Goal: Transaction & Acquisition: Book appointment/travel/reservation

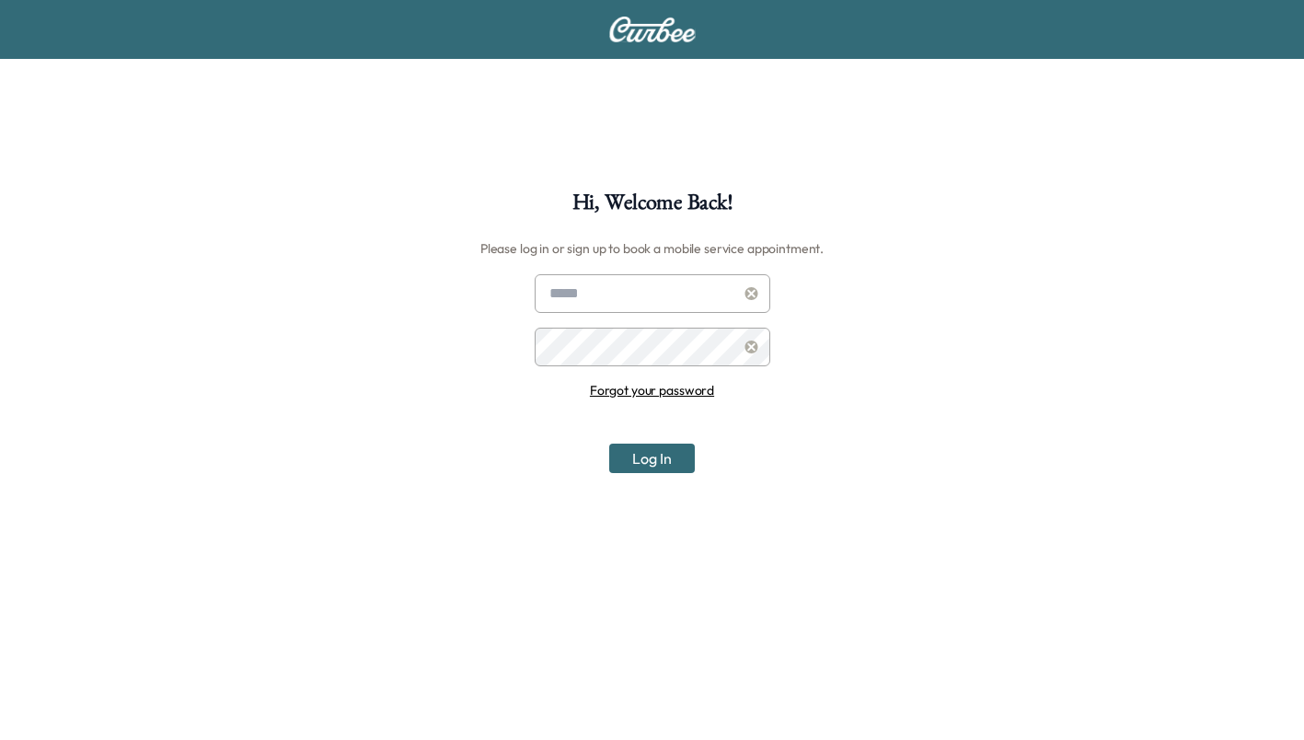
type input "**********"
click at [682, 464] on button "Log In" at bounding box center [652, 458] width 86 height 29
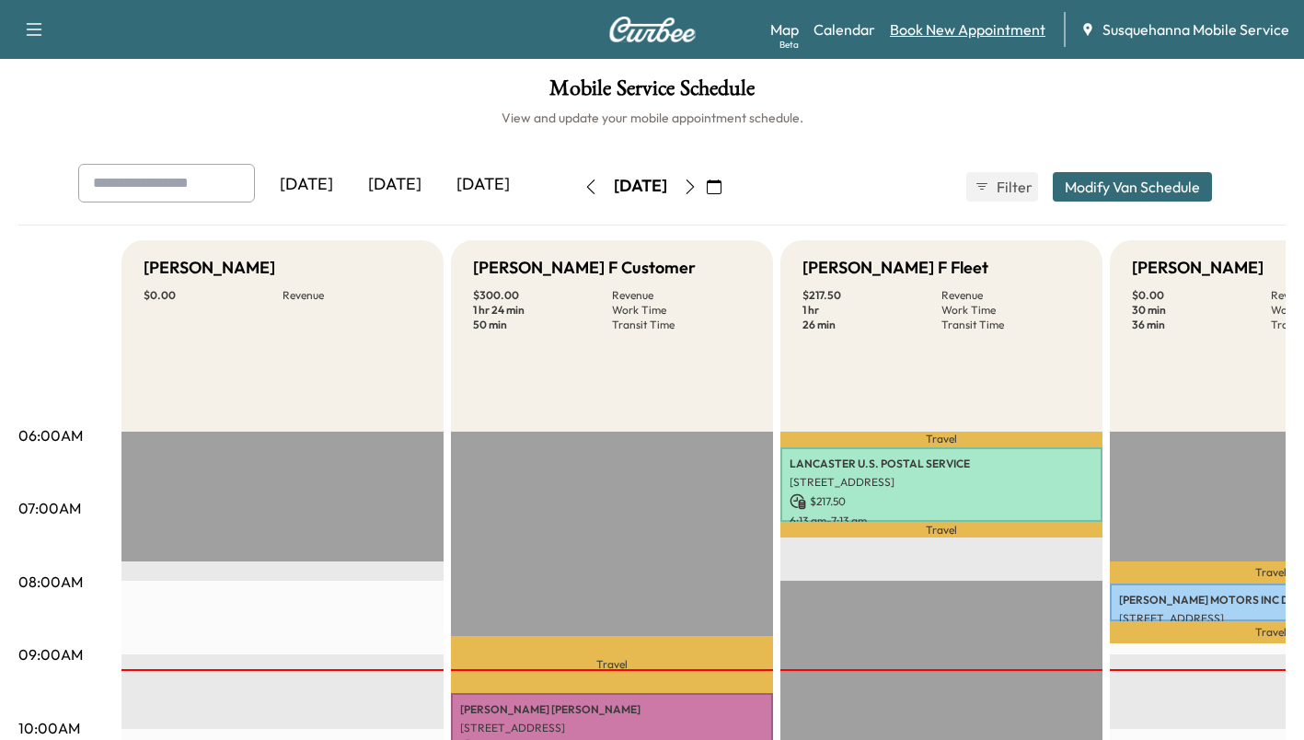
click at [1005, 28] on link "Book New Appointment" at bounding box center [968, 29] width 156 height 22
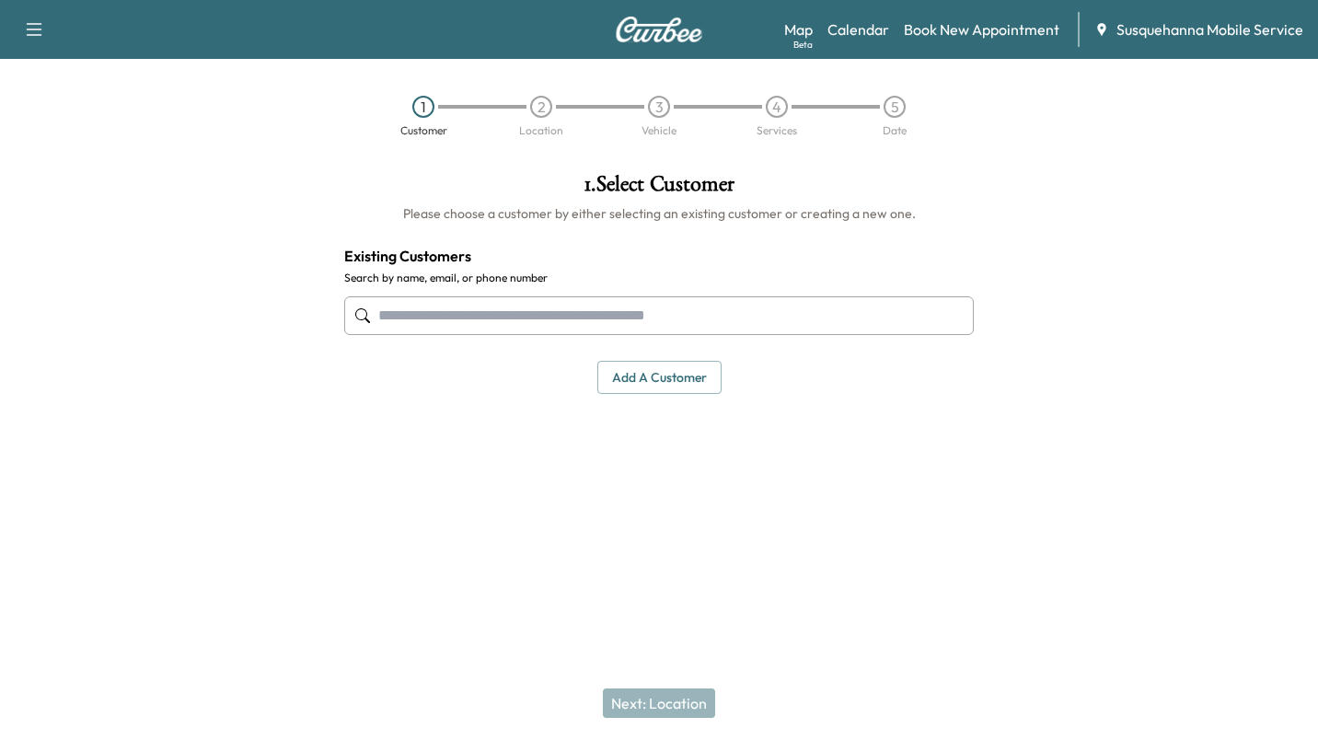
click at [706, 317] on input "text" at bounding box center [659, 315] width 630 height 39
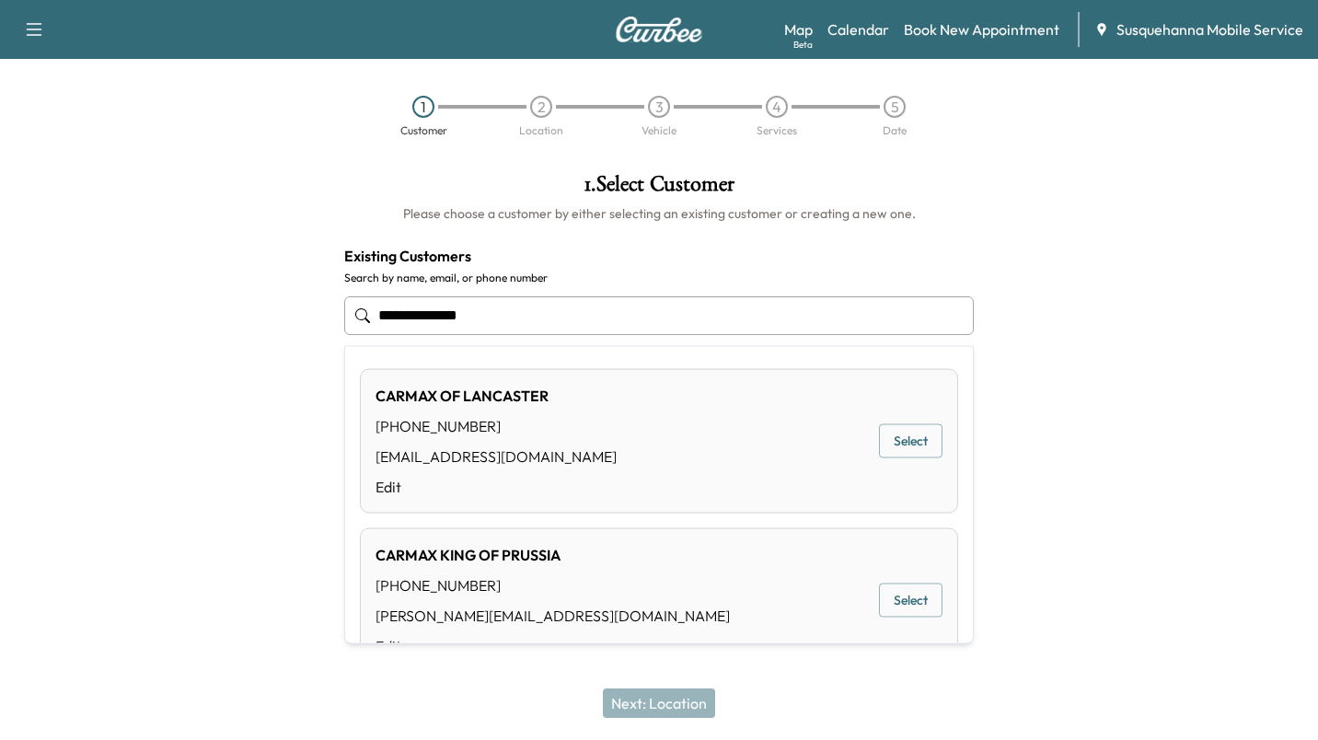
click at [881, 444] on button "Select" at bounding box center [911, 441] width 64 height 34
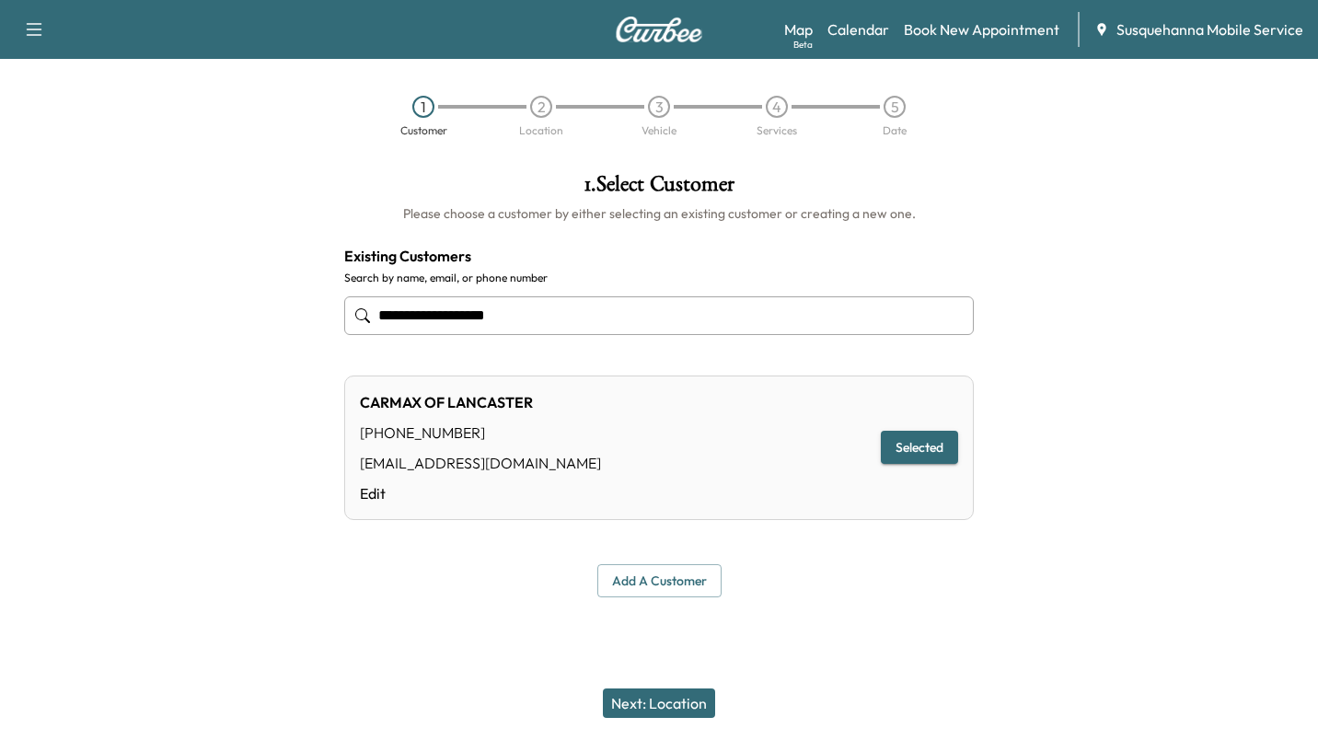
type input "**********"
click at [639, 688] on button "Next: Location" at bounding box center [659, 702] width 112 height 29
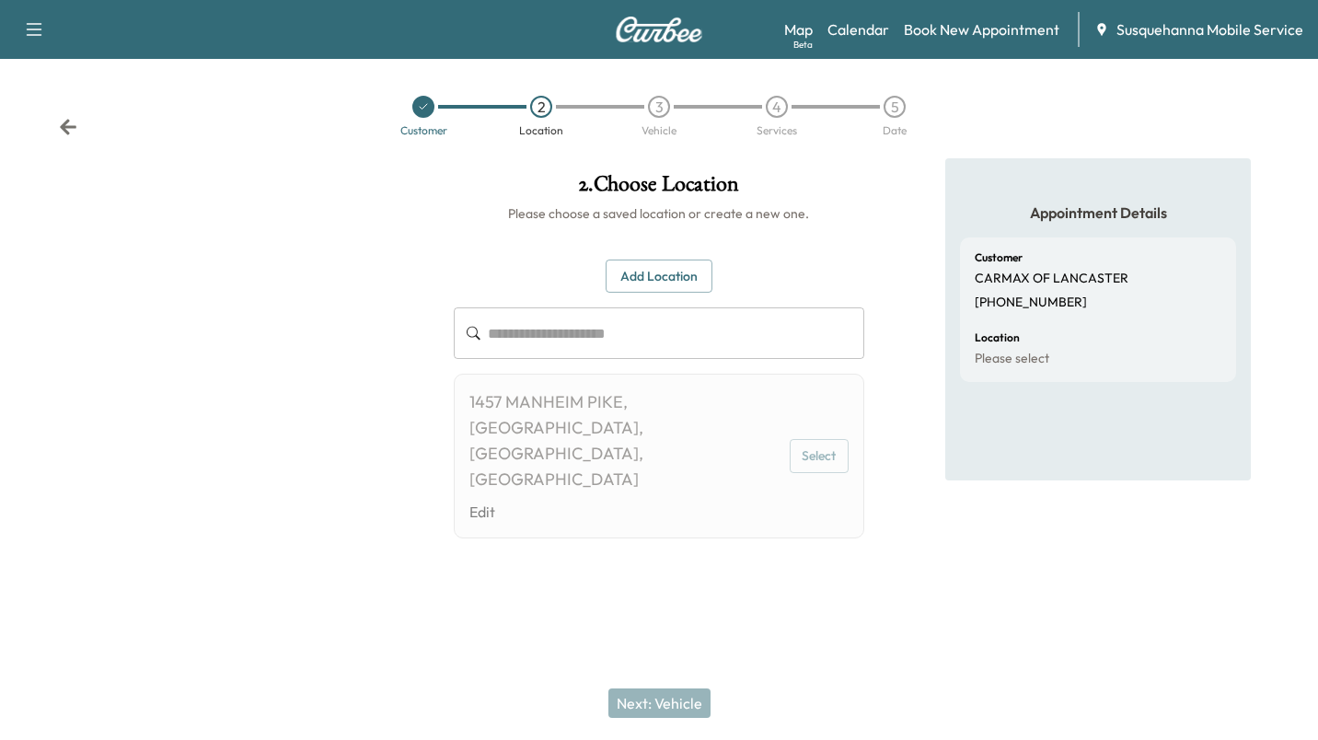
click at [814, 439] on button "Select" at bounding box center [819, 456] width 59 height 34
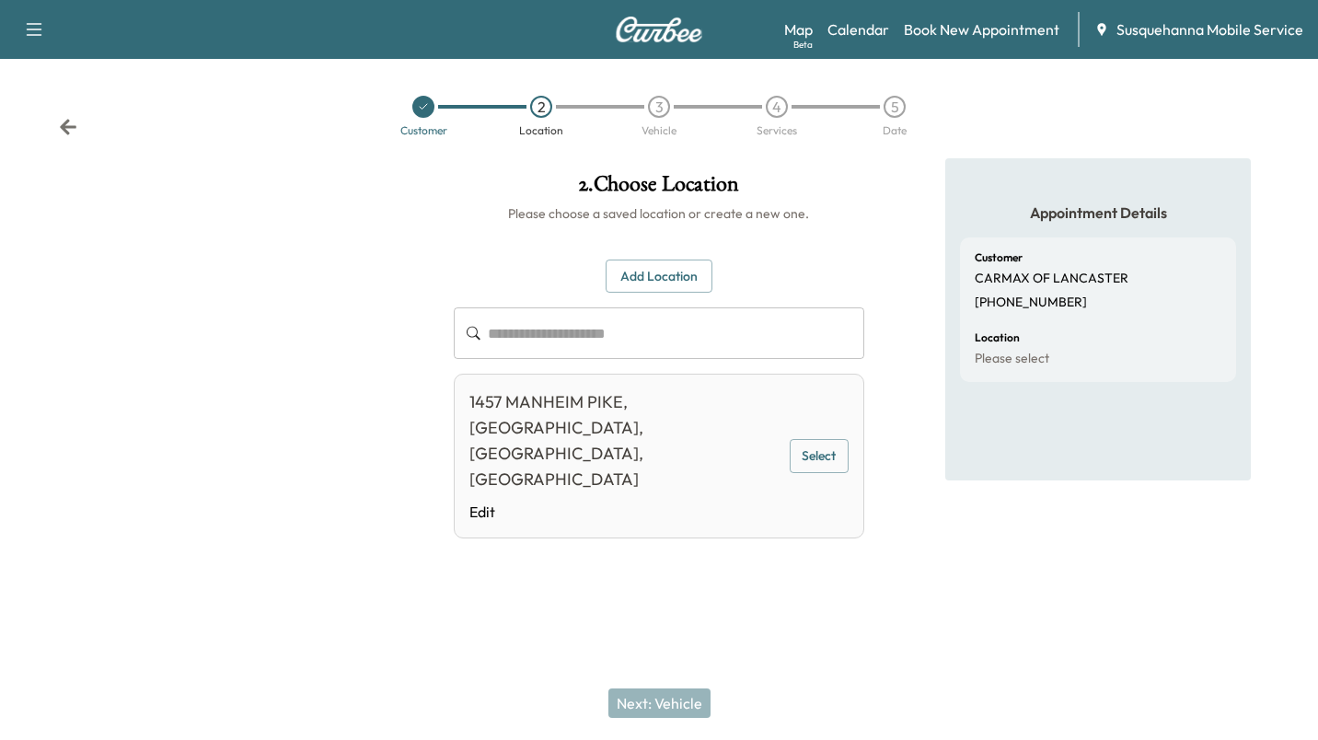
click at [818, 446] on button "Select" at bounding box center [819, 456] width 59 height 34
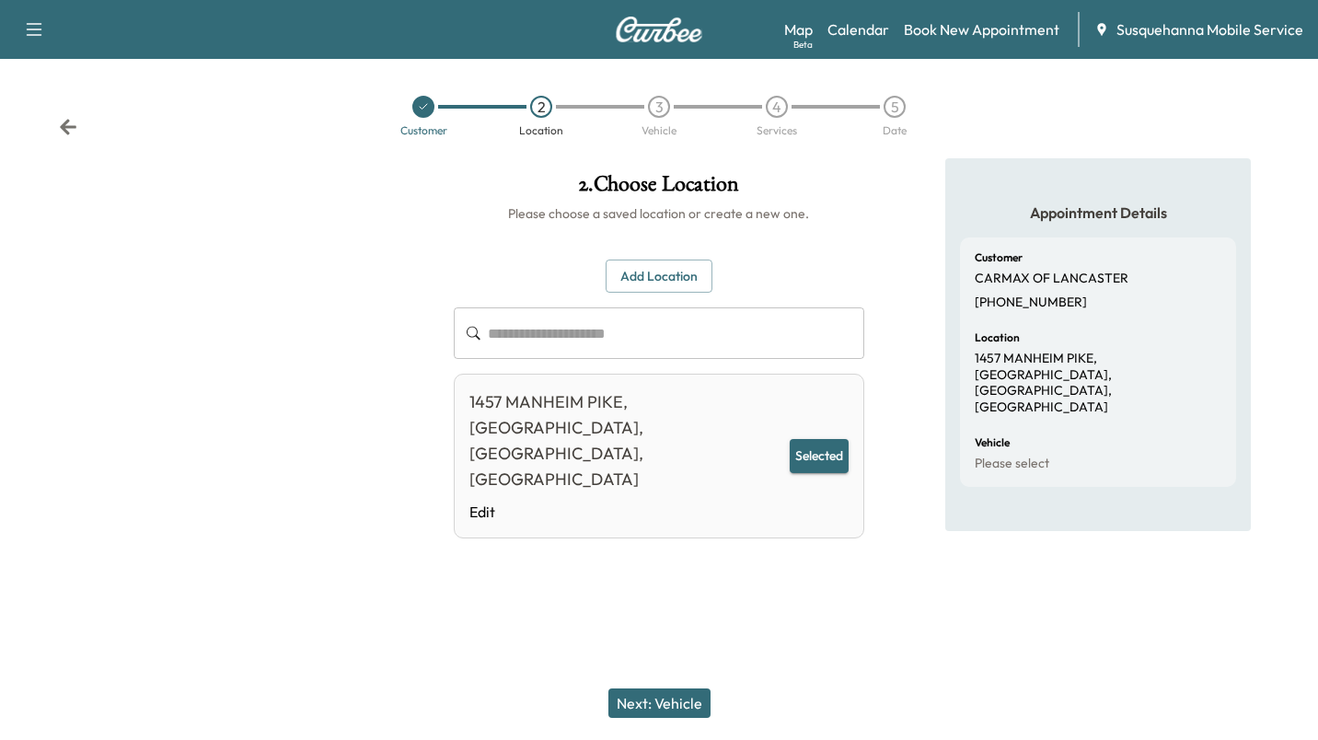
click at [665, 712] on button "Next: Vehicle" at bounding box center [659, 702] width 102 height 29
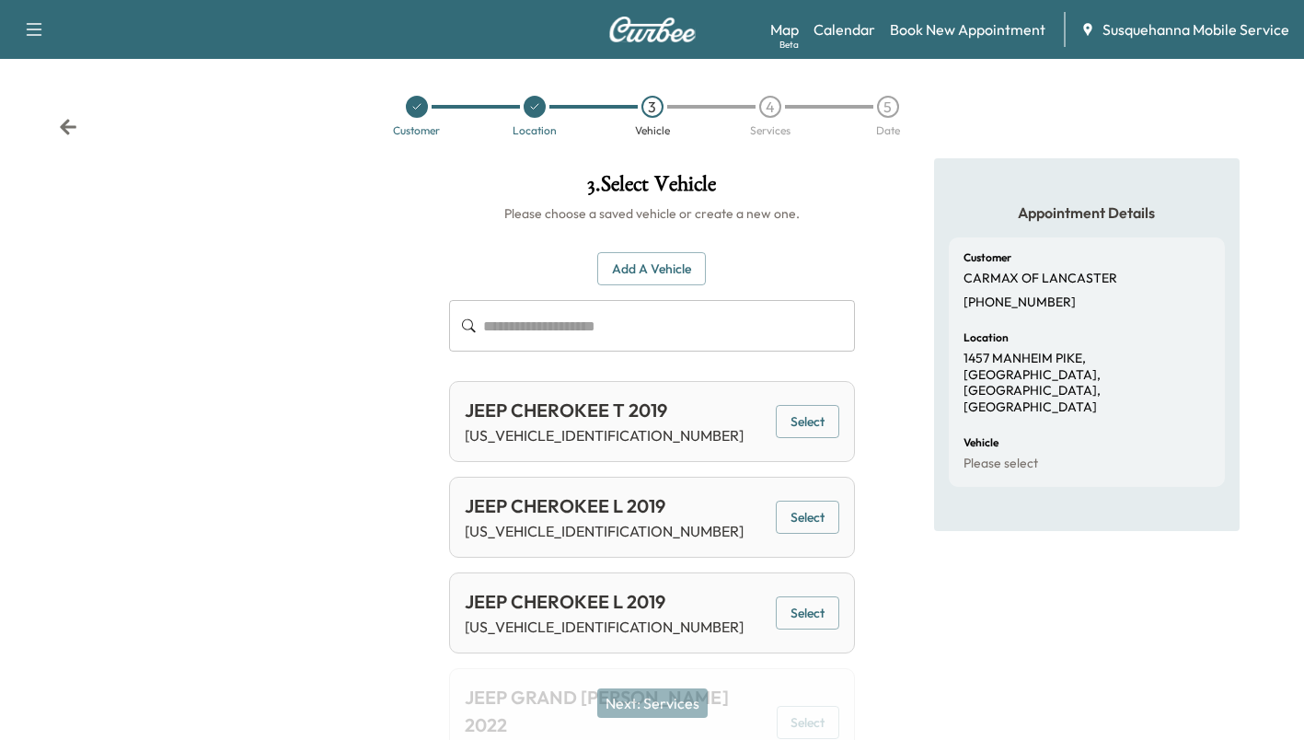
click at [670, 259] on button "Add a Vehicle" at bounding box center [651, 269] width 109 height 34
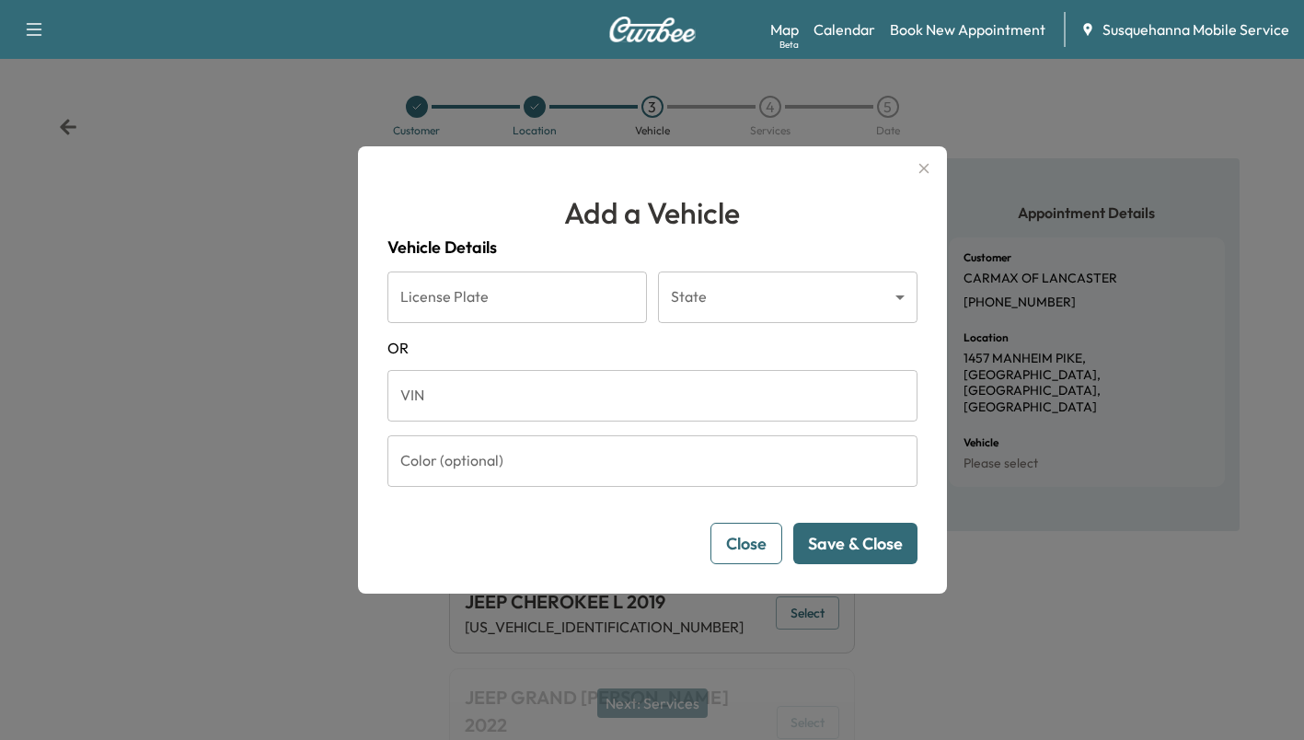
click at [668, 398] on input "VIN" at bounding box center [653, 396] width 530 height 52
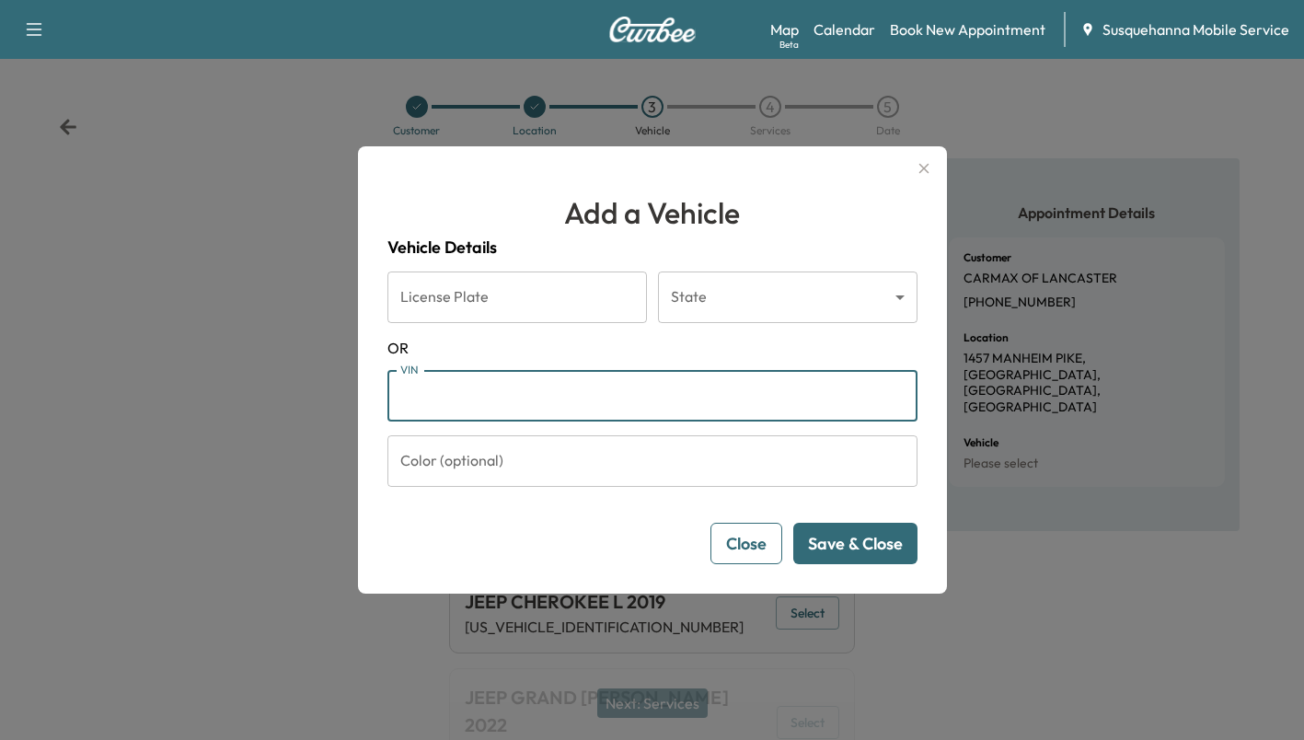
paste input "**********"
type input "**********"
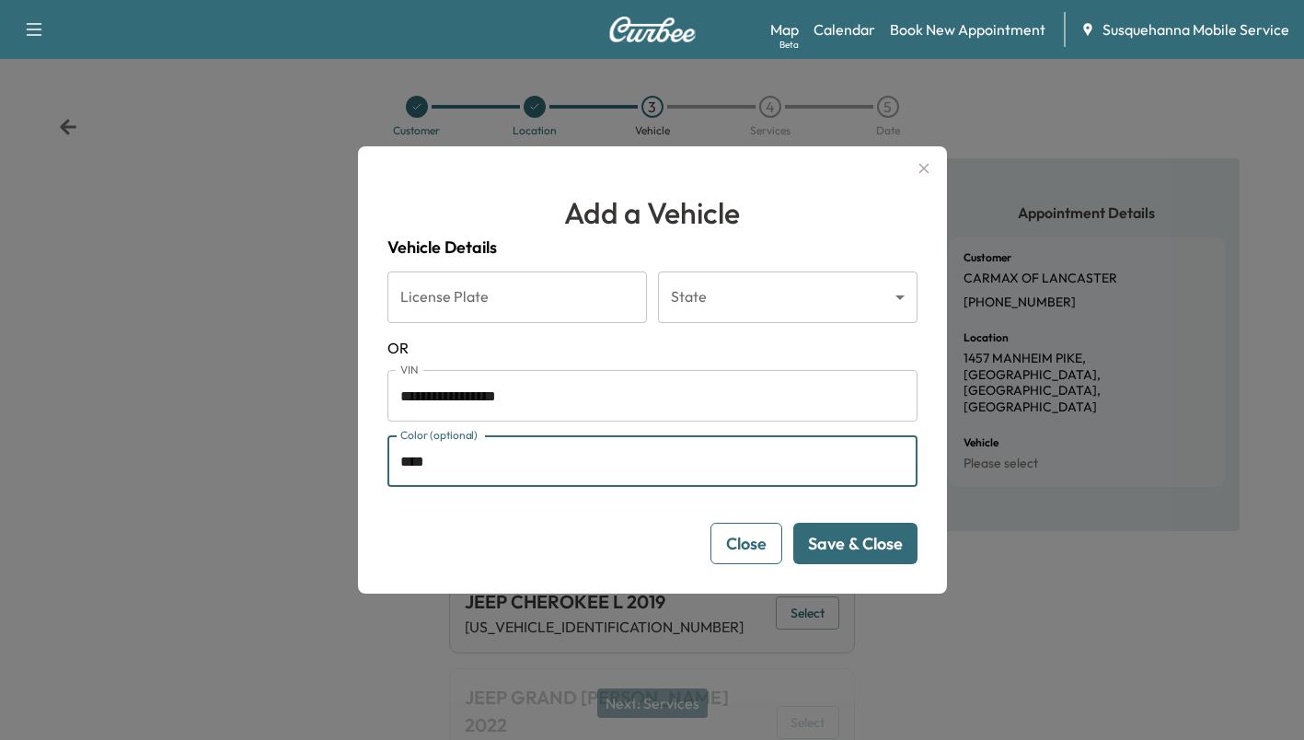
type input "****"
click at [821, 552] on button "Save & Close" at bounding box center [855, 543] width 124 height 41
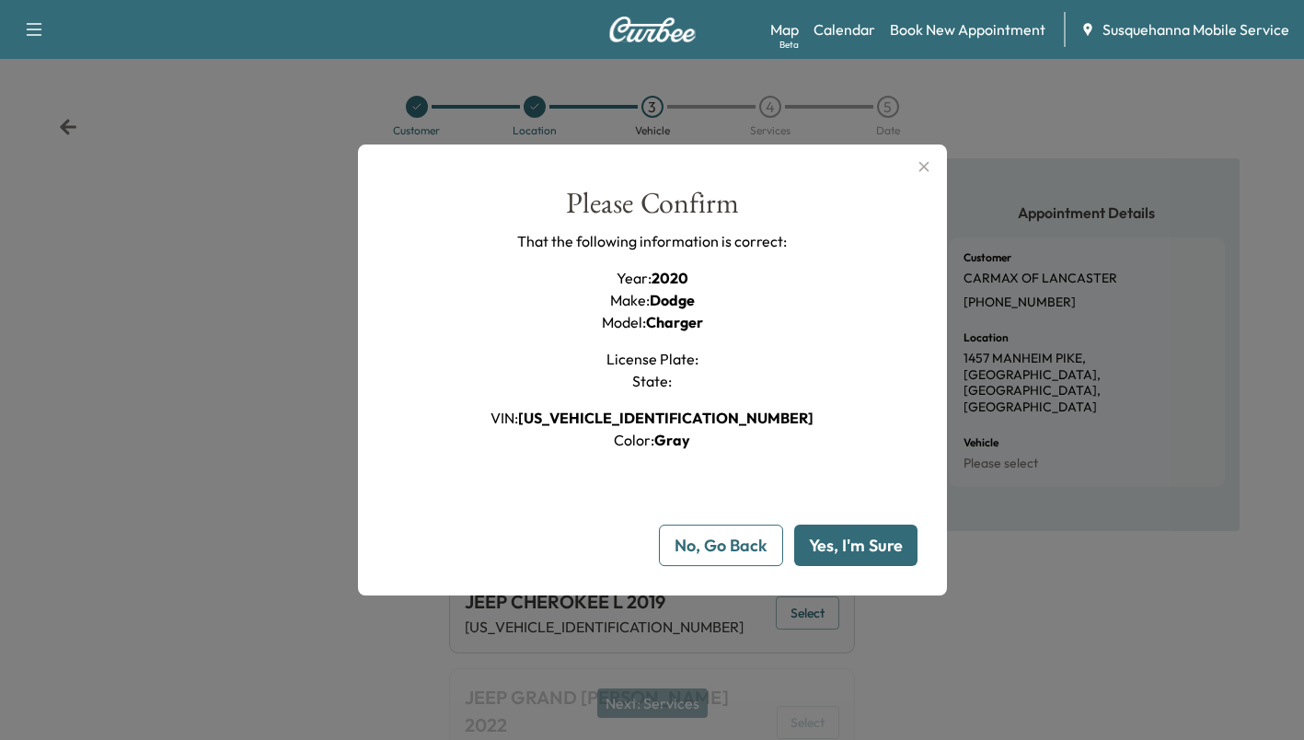
click at [839, 551] on button "Yes, I'm Sure" at bounding box center [855, 545] width 123 height 41
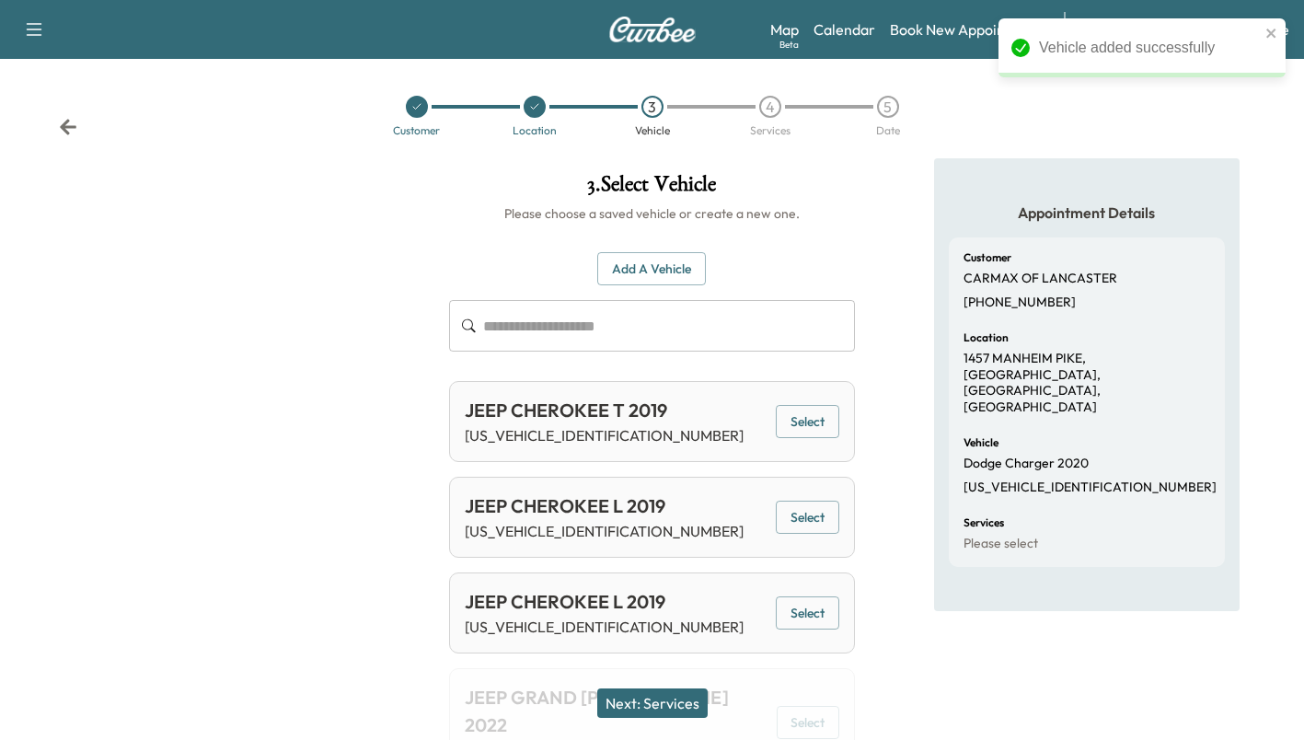
click at [700, 700] on button "Next: Services" at bounding box center [652, 702] width 110 height 29
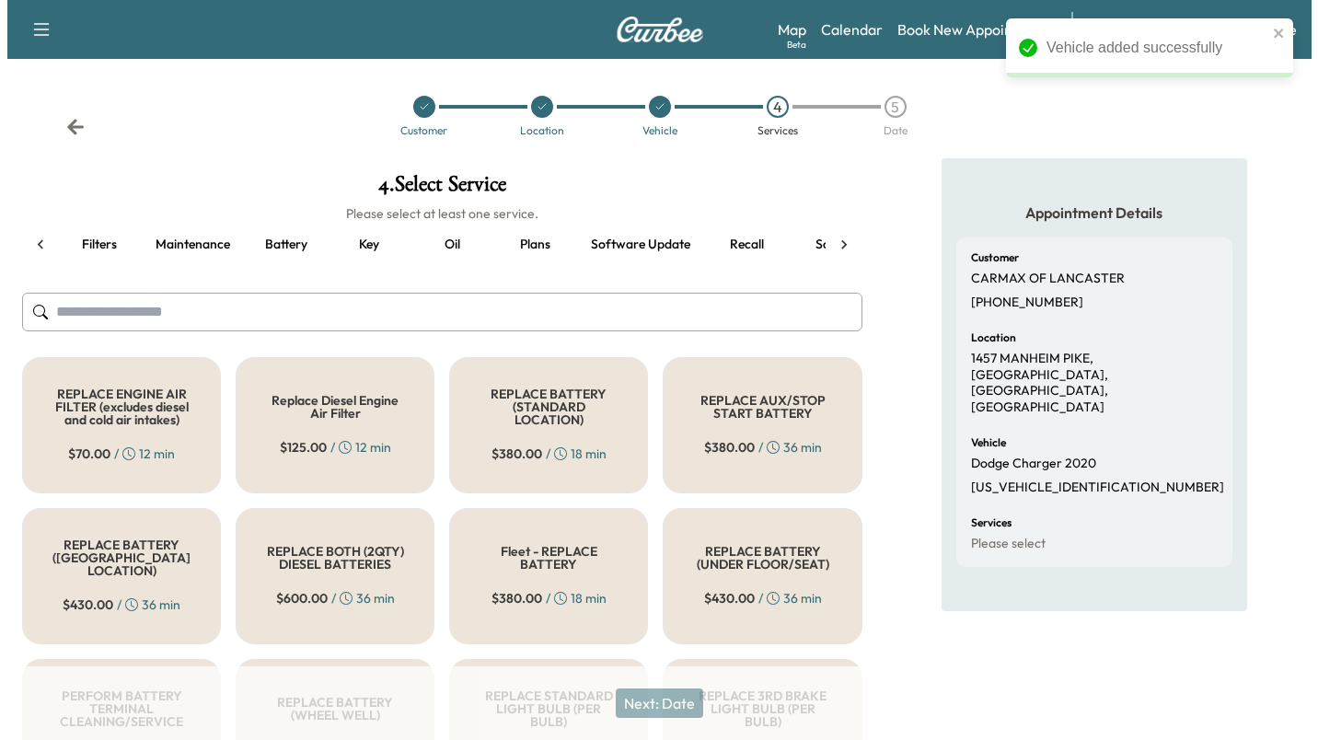
scroll to position [0, 86]
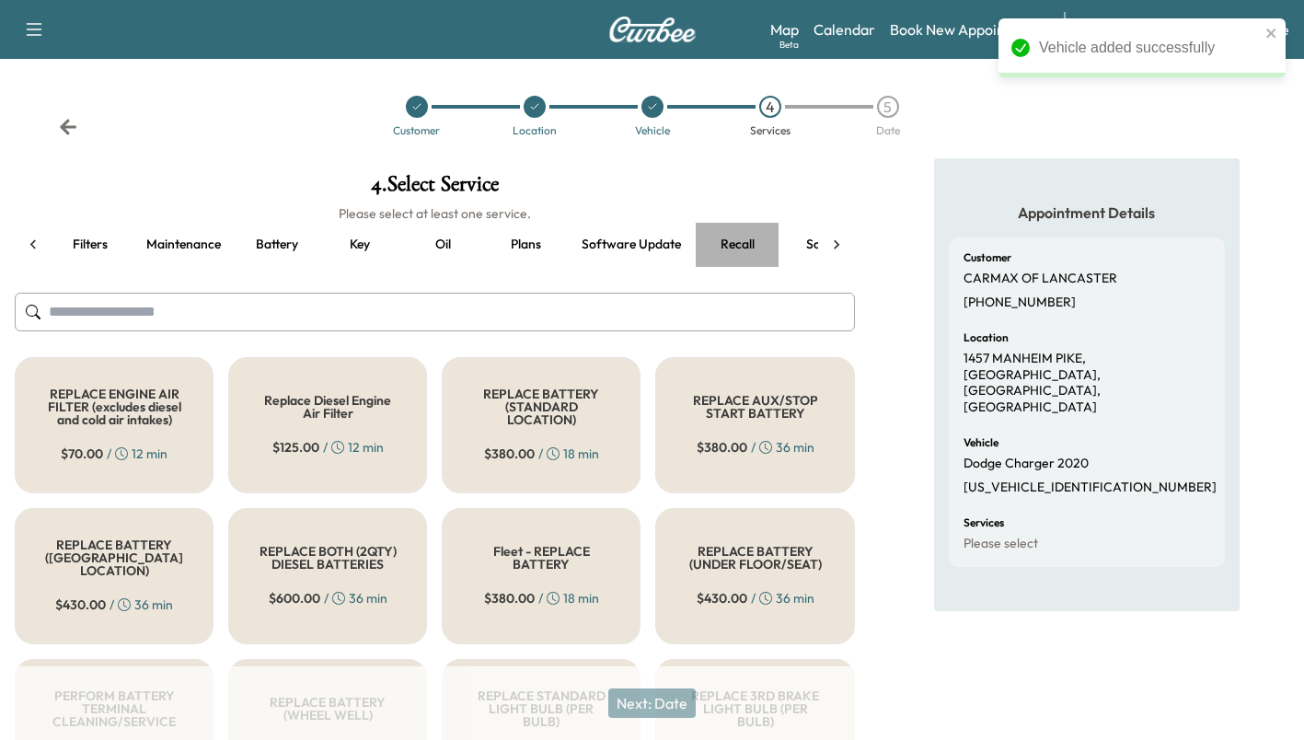
click at [745, 248] on button "Recall" at bounding box center [737, 245] width 83 height 44
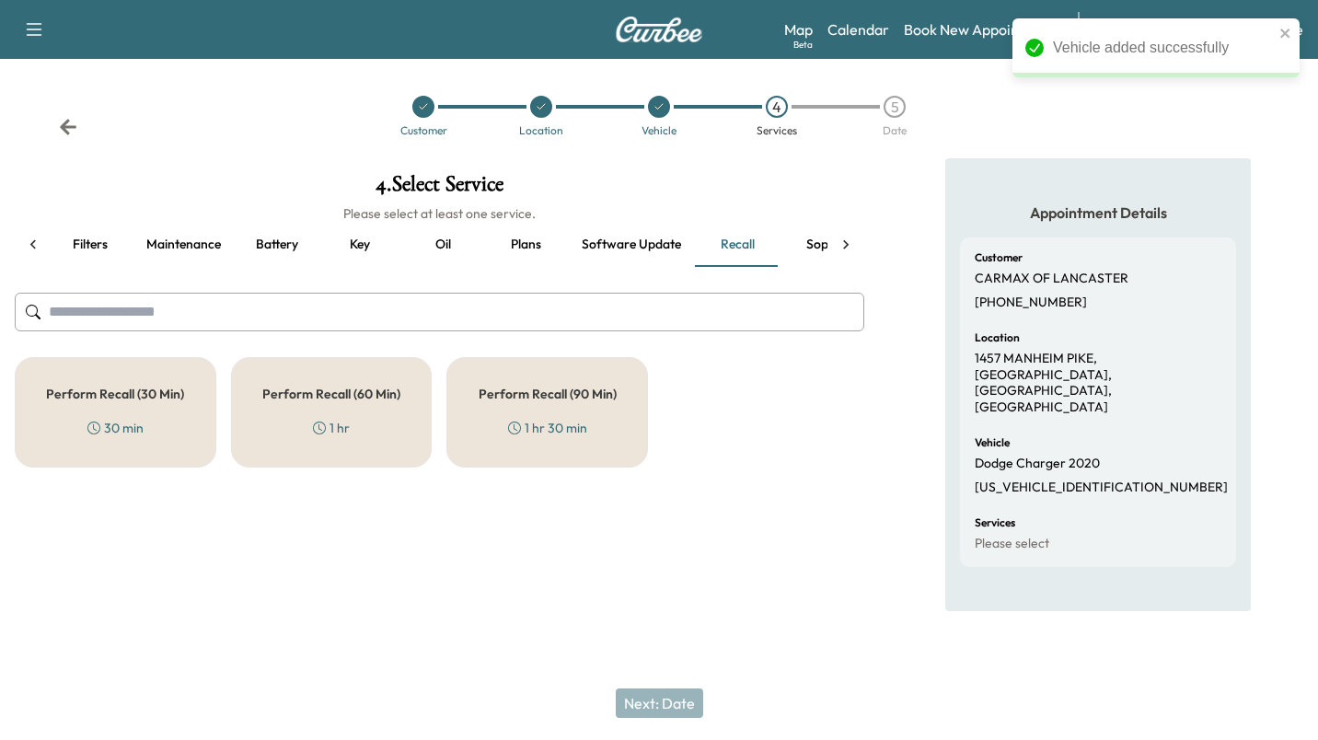
click at [352, 399] on h5 "Perform Recall (60 Min)" at bounding box center [331, 394] width 138 height 13
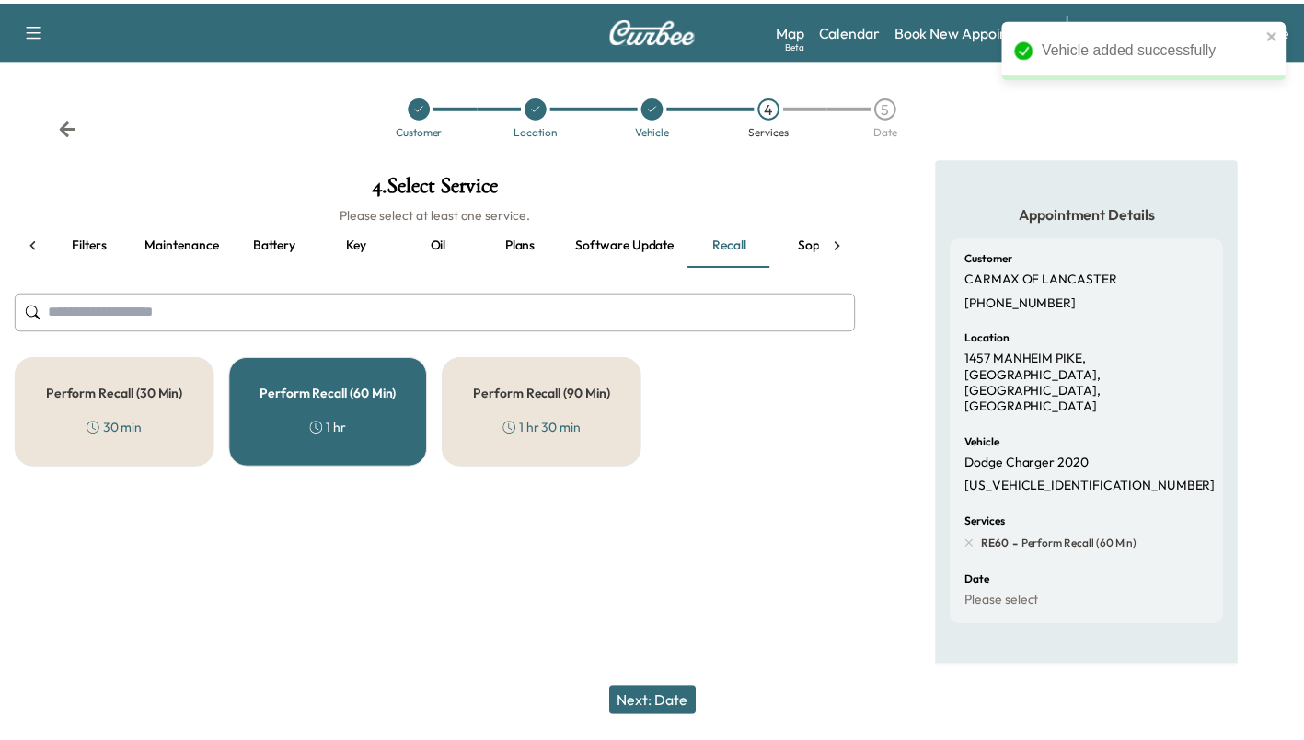
scroll to position [0, 209]
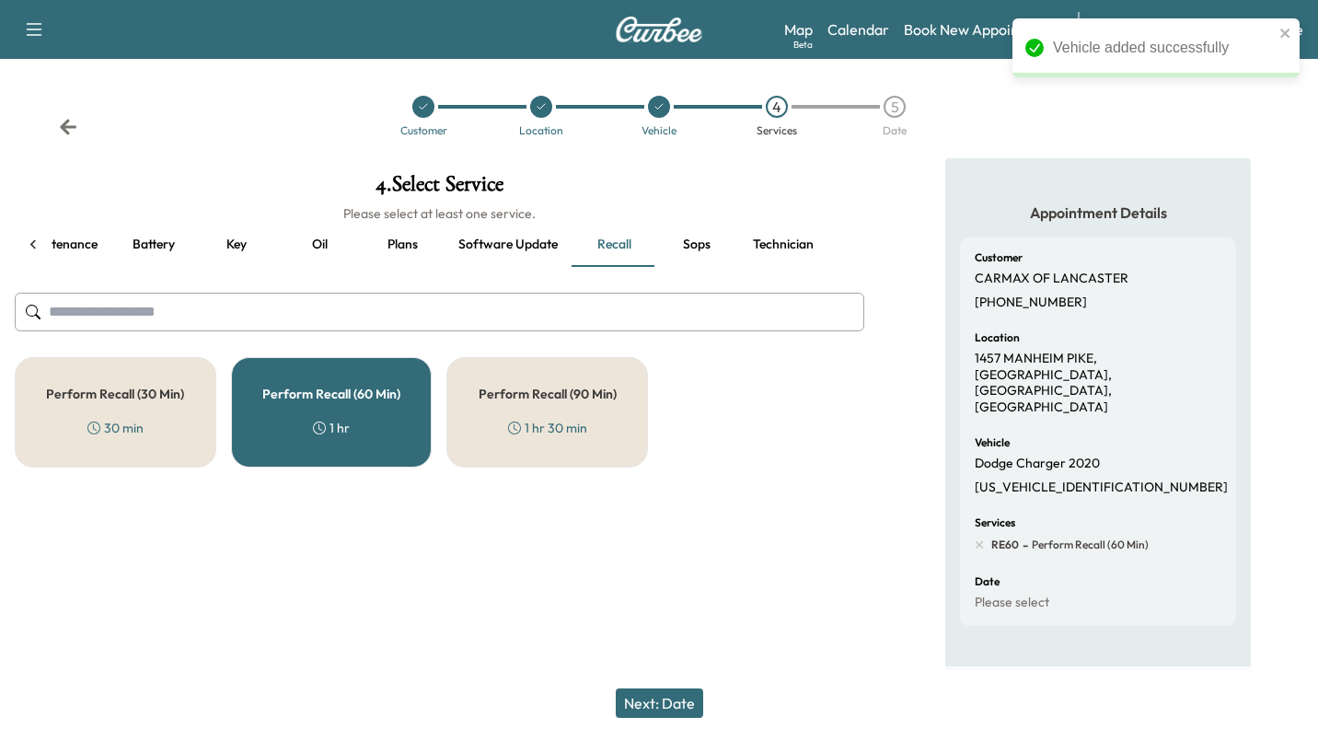
click at [750, 244] on button "Technician" at bounding box center [783, 245] width 90 height 44
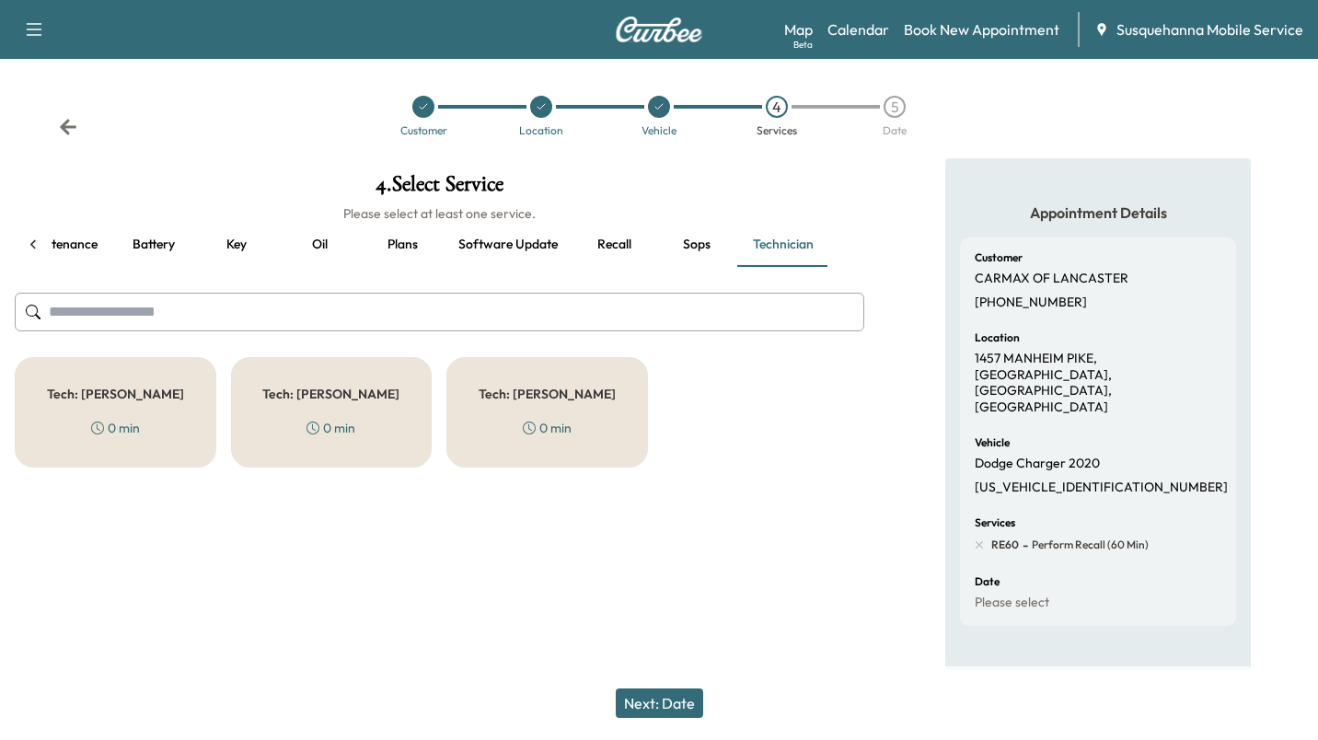
click at [104, 400] on h5 "Tech: [PERSON_NAME]" at bounding box center [115, 394] width 137 height 13
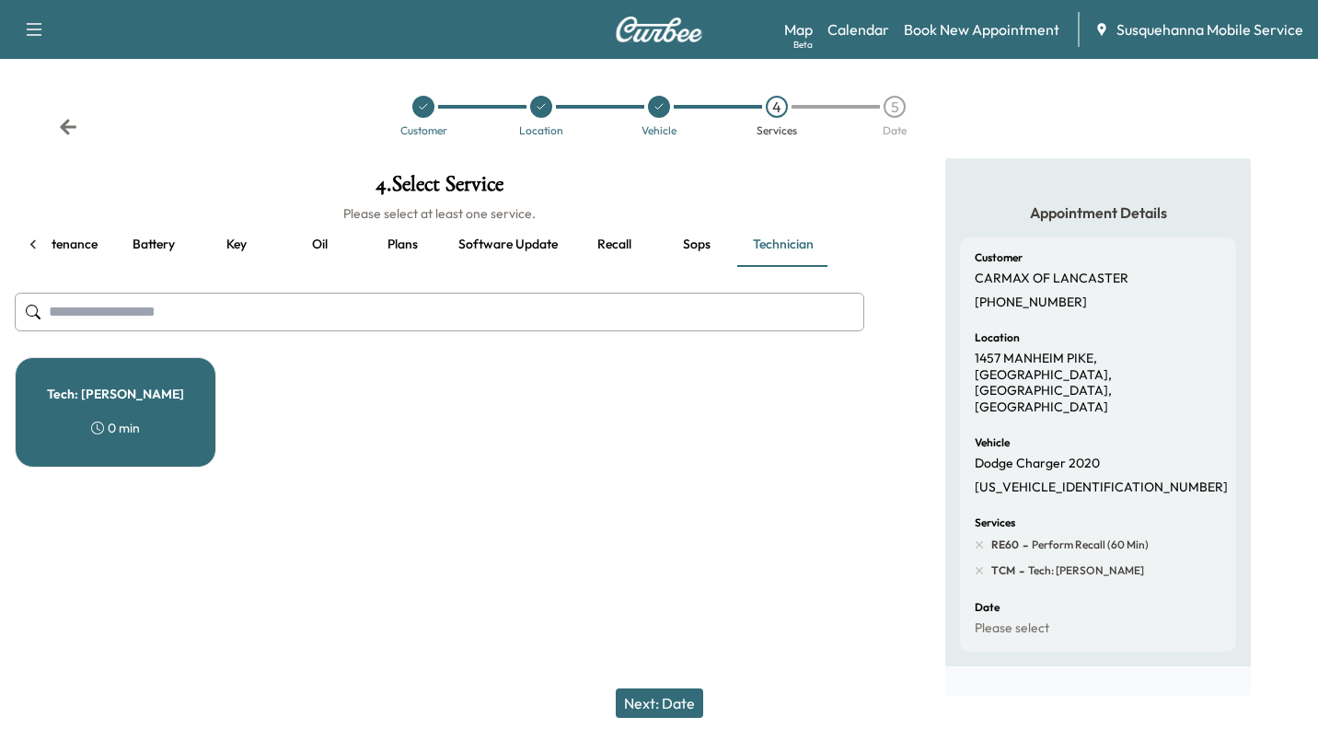
click at [644, 700] on button "Next: Date" at bounding box center [659, 702] width 87 height 29
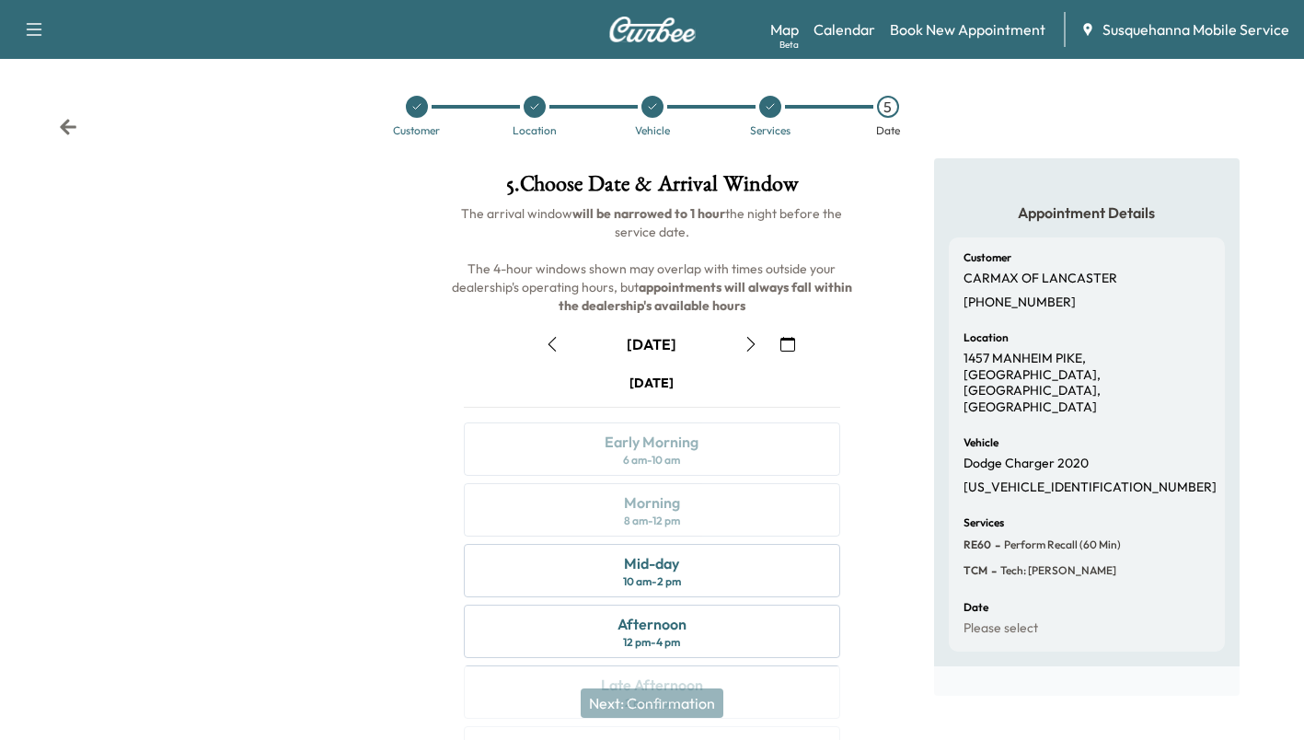
click at [556, 337] on icon "button" at bounding box center [553, 344] width 8 height 15
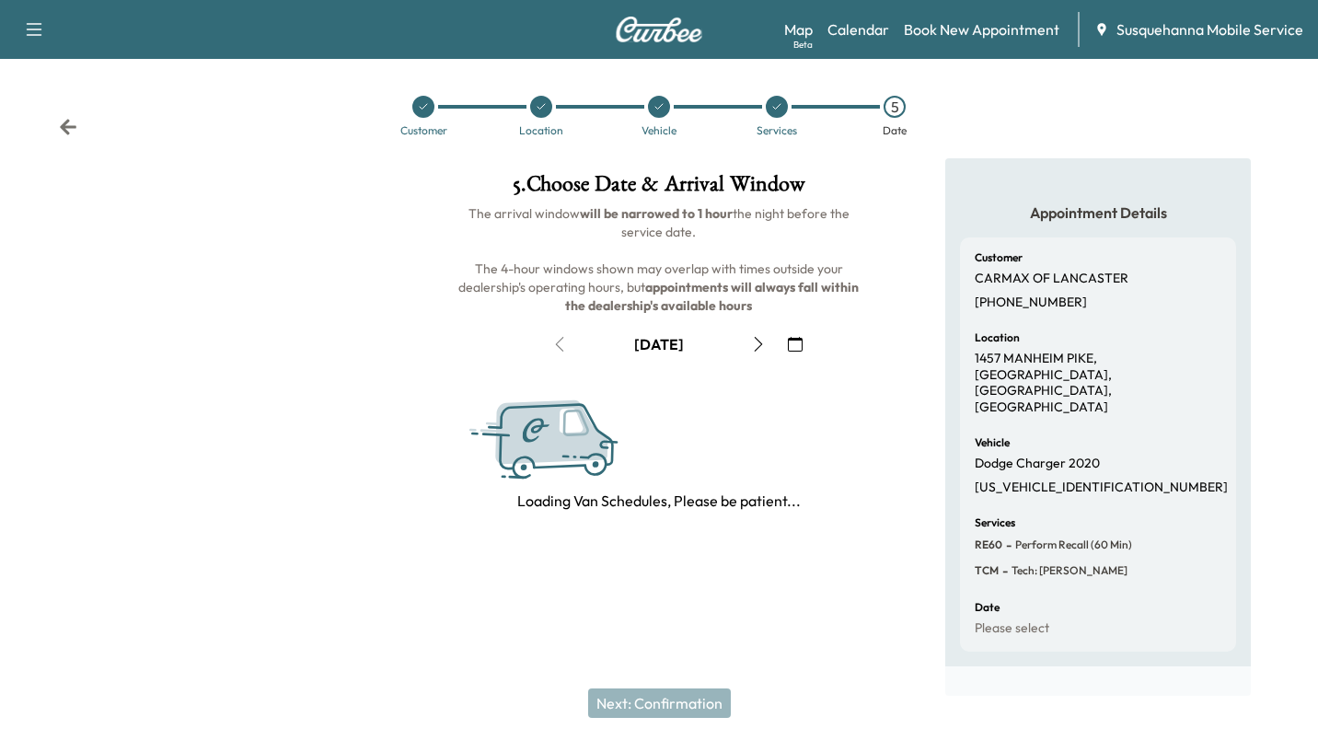
click at [647, 430] on img at bounding box center [569, 441] width 208 height 107
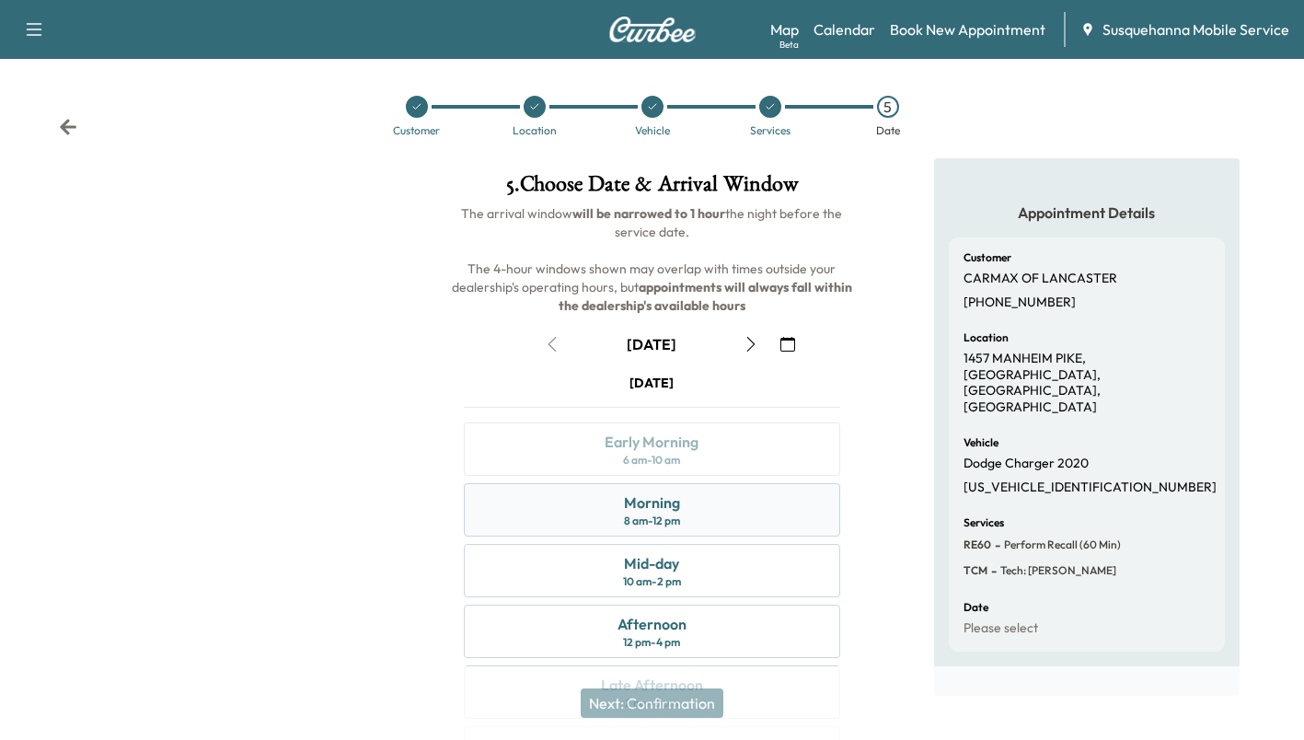
click at [716, 489] on div "Morning 8 am - 12 pm" at bounding box center [652, 509] width 376 height 53
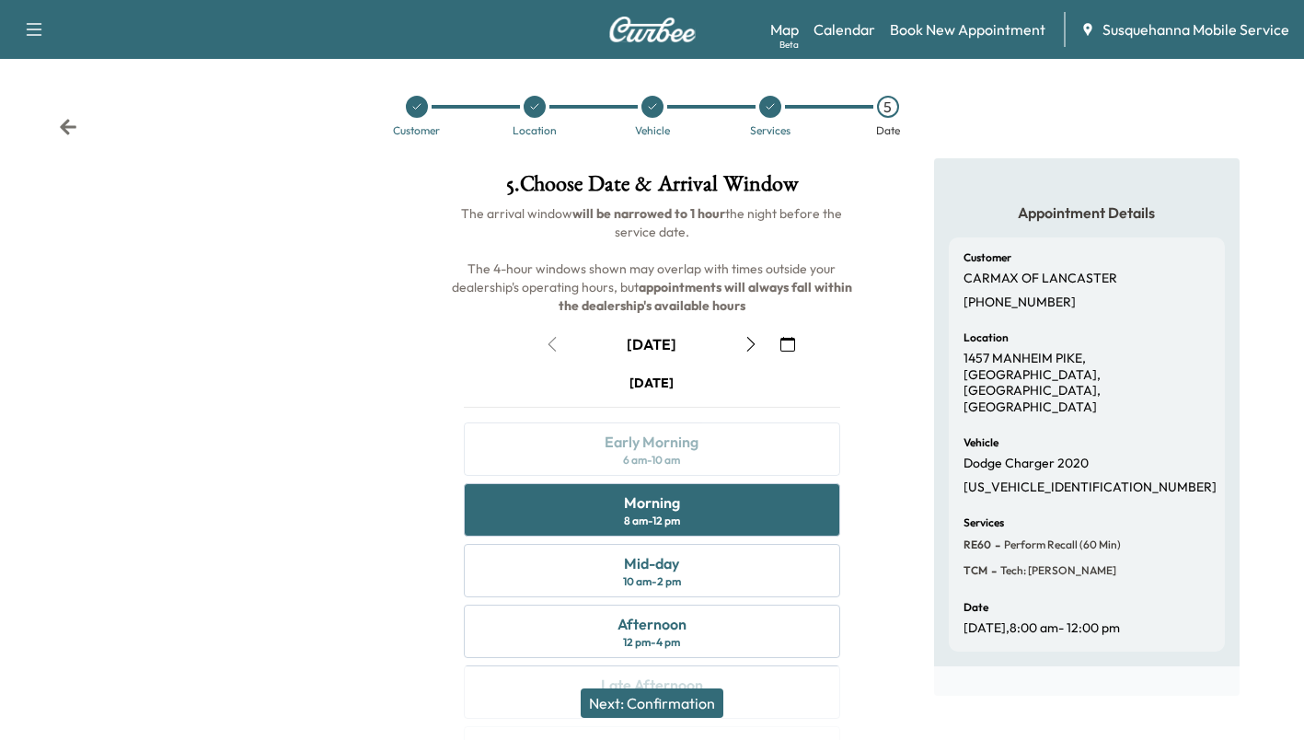
click at [696, 712] on button "Next: Confirmation" at bounding box center [652, 702] width 143 height 29
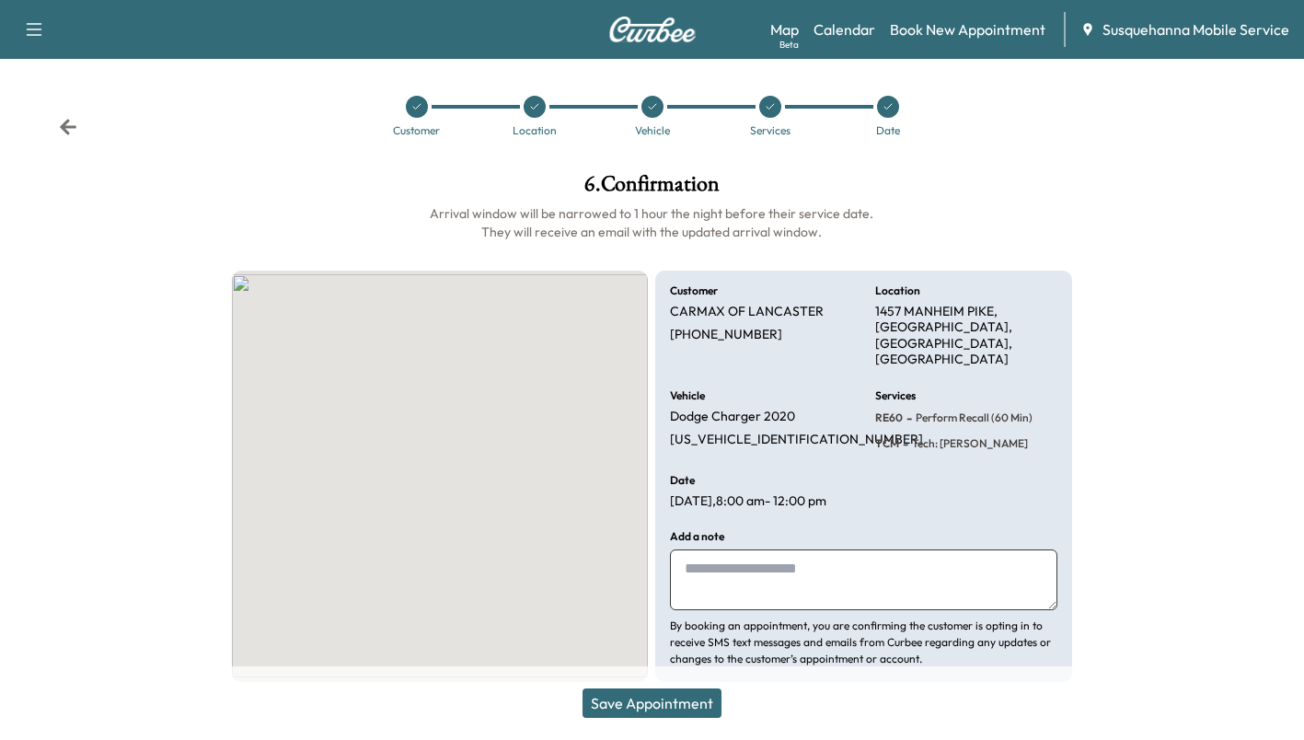
click at [696, 712] on button "Save Appointment" at bounding box center [652, 702] width 139 height 29
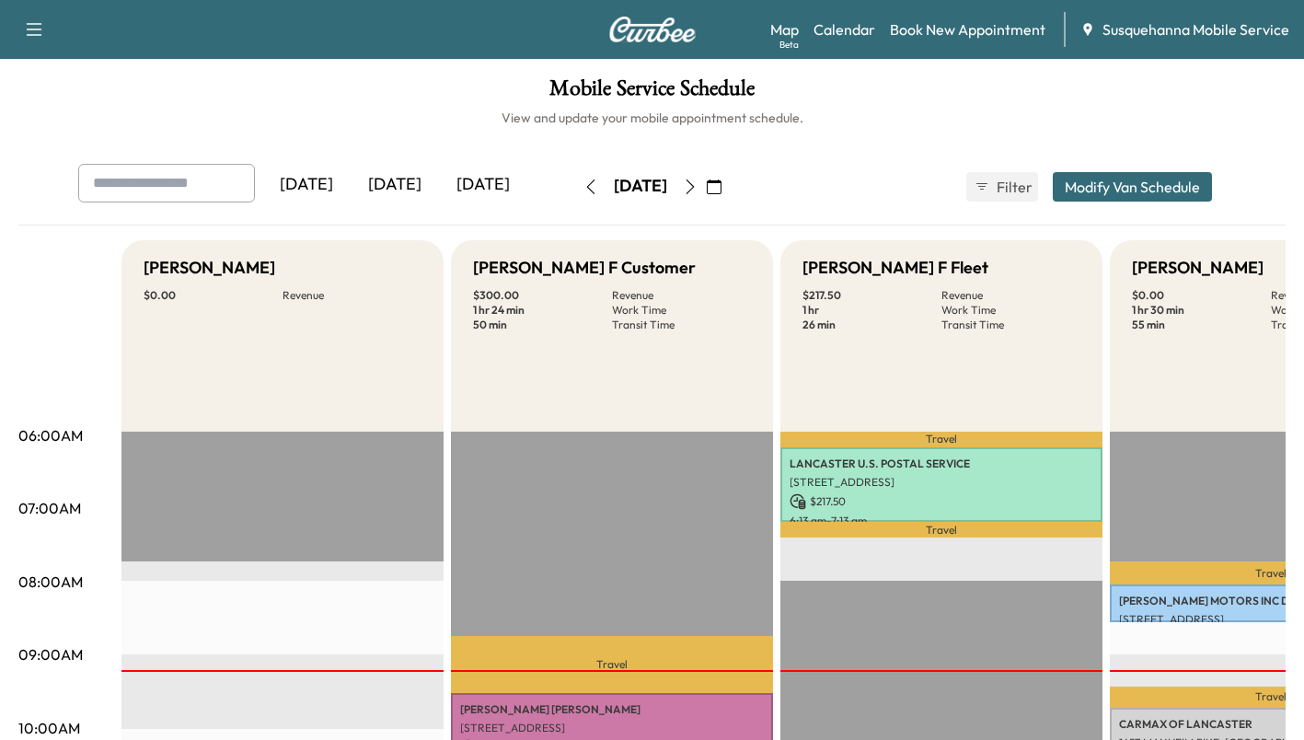
click at [1215, 712] on div "CARMAX OF LANCASTER 1457 MANHEIM PIKE, [GEOGRAPHIC_DATA], [GEOGRAPHIC_DATA], [G…" at bounding box center [1271, 745] width 322 height 75
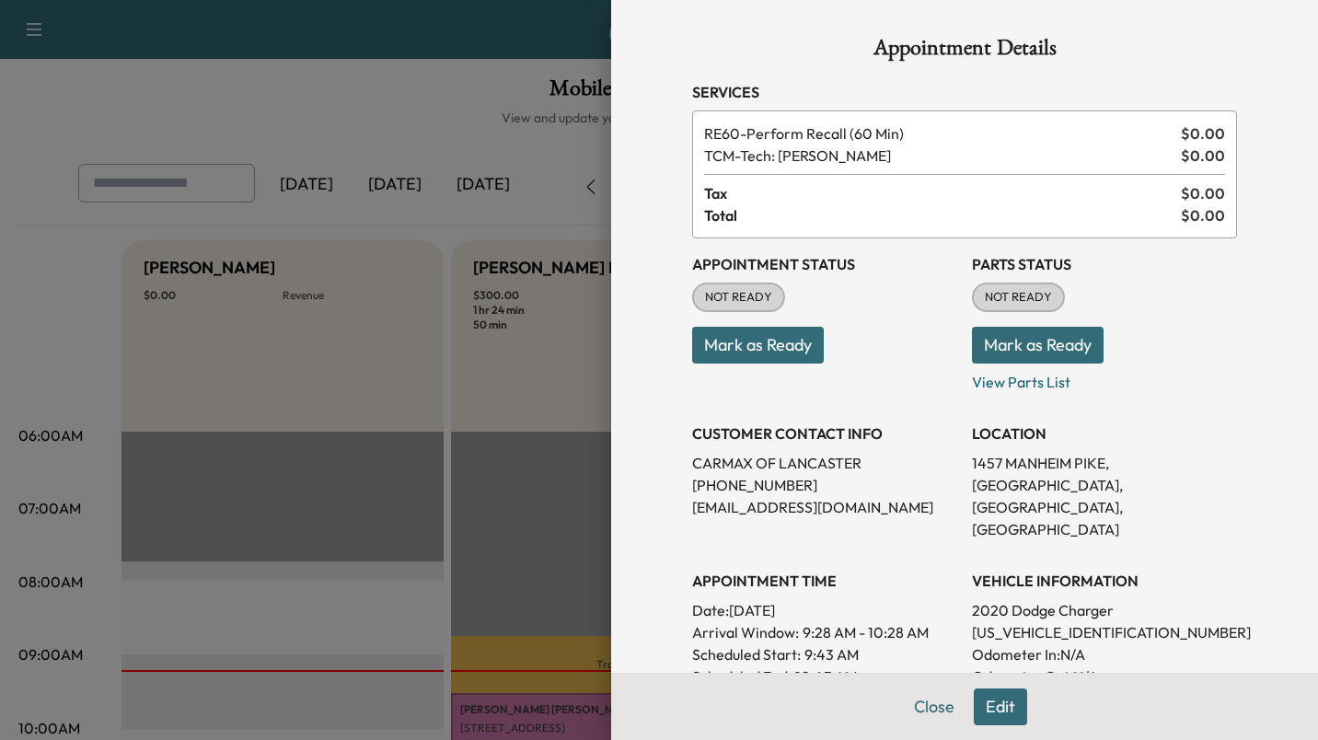
click at [1056, 346] on button "Mark as Ready" at bounding box center [1038, 345] width 132 height 37
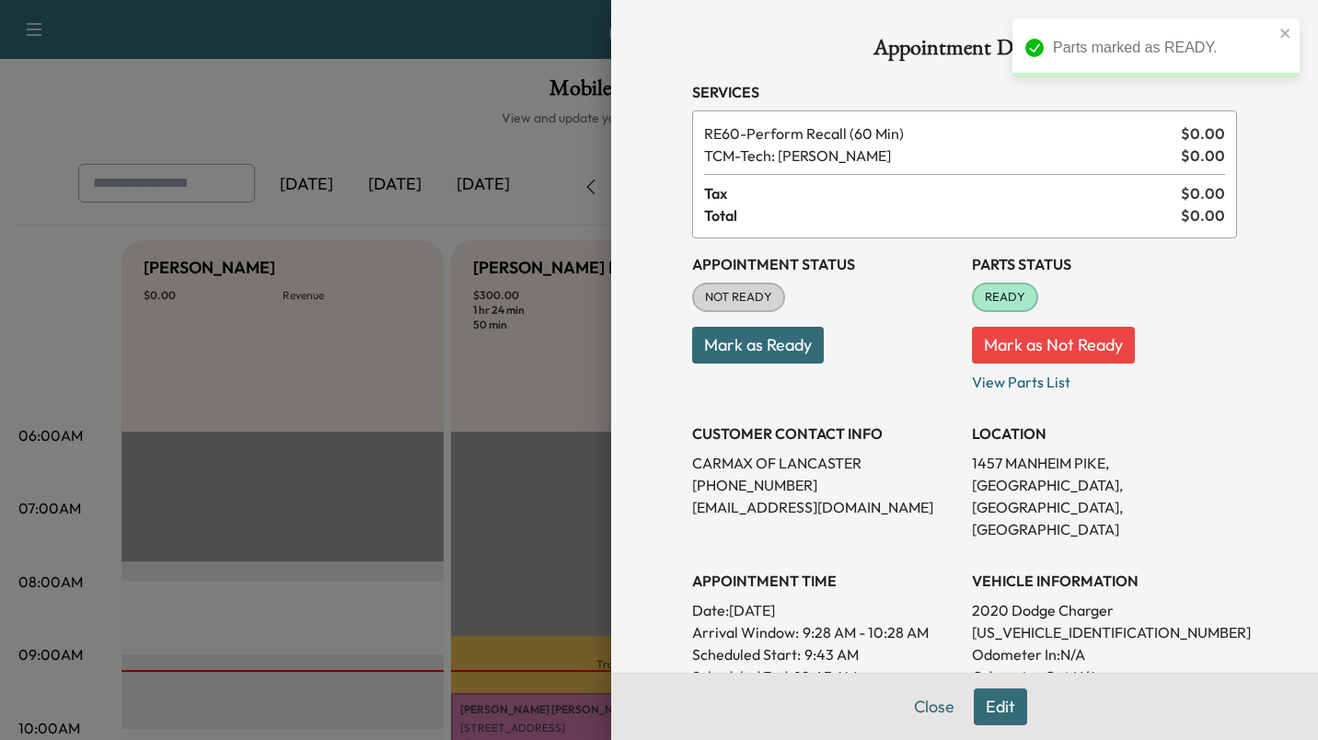
click at [744, 346] on button "Mark as Ready" at bounding box center [758, 345] width 132 height 37
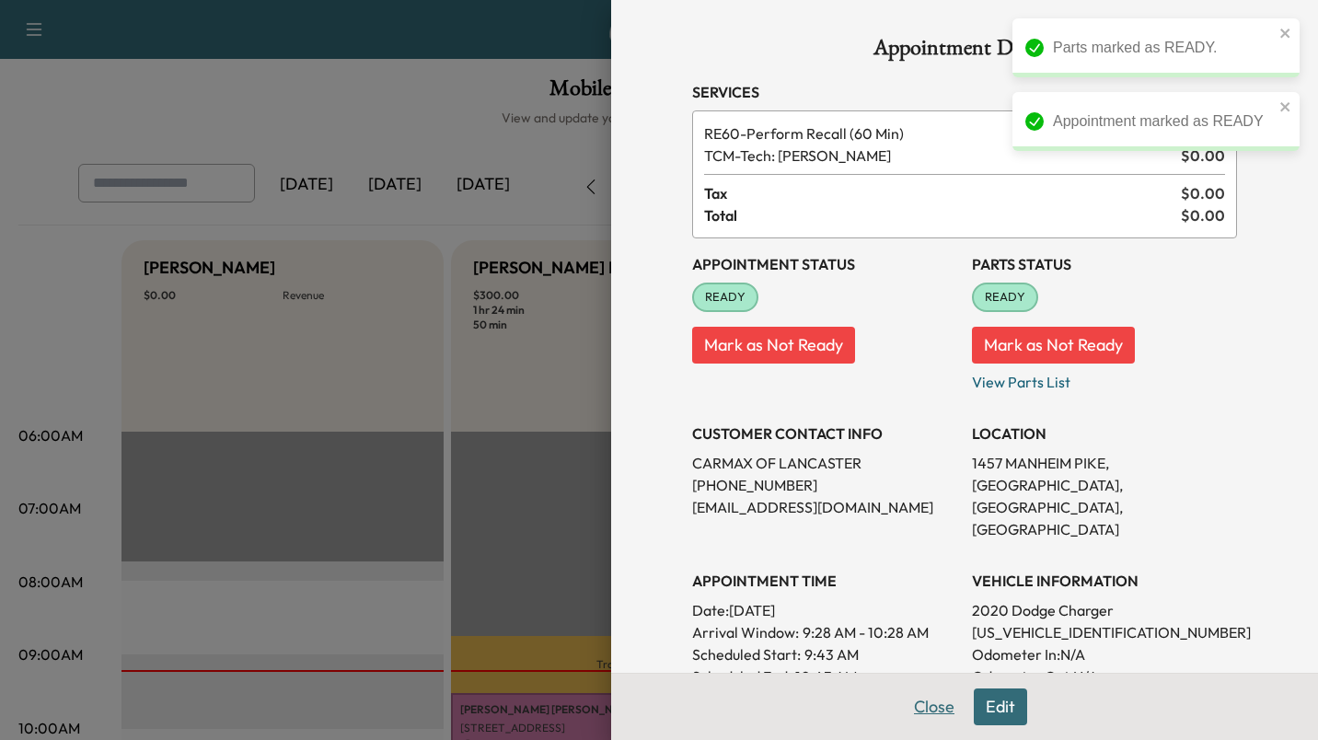
click at [941, 712] on button "Close" at bounding box center [934, 706] width 64 height 37
